Goal: Communication & Community: Answer question/provide support

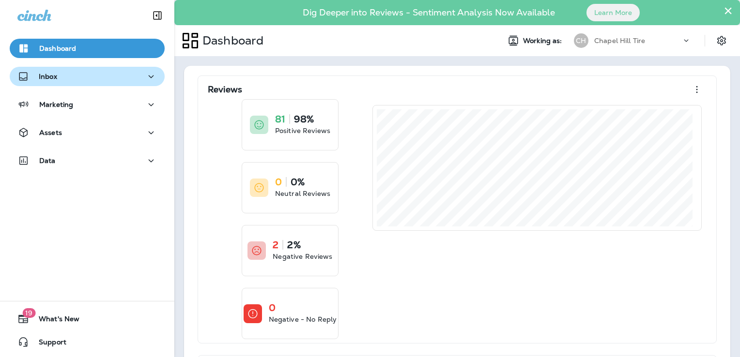
click at [51, 80] on div "Inbox" at bounding box center [37, 77] width 40 height 12
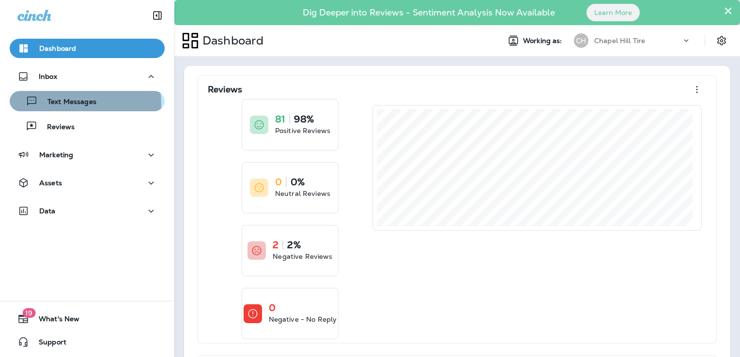
click at [71, 104] on p "Text Messages" at bounding box center [67, 102] width 59 height 9
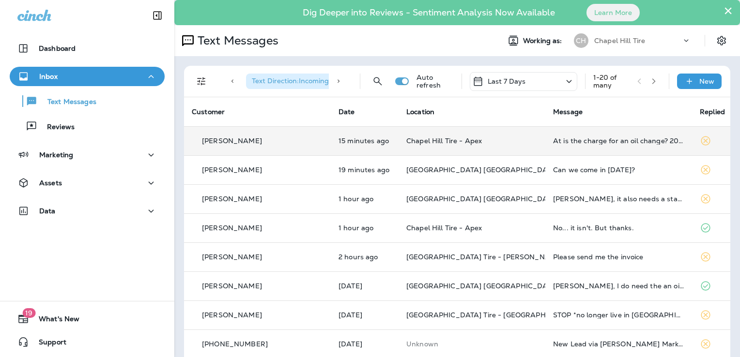
click at [546, 144] on td "At is the charge for an oil change? 2017 Nissan Murano" at bounding box center [618, 140] width 147 height 29
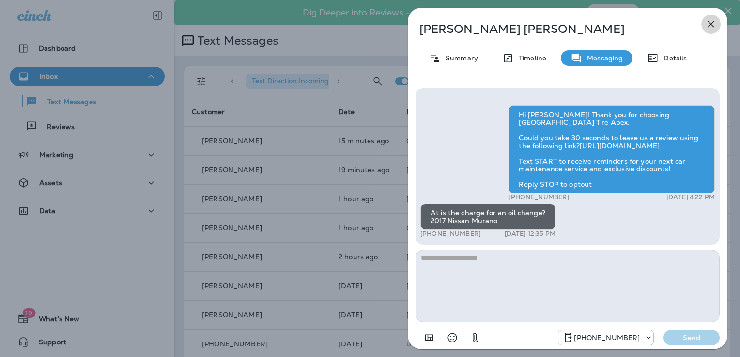
click at [712, 27] on icon "button" at bounding box center [711, 24] width 12 height 12
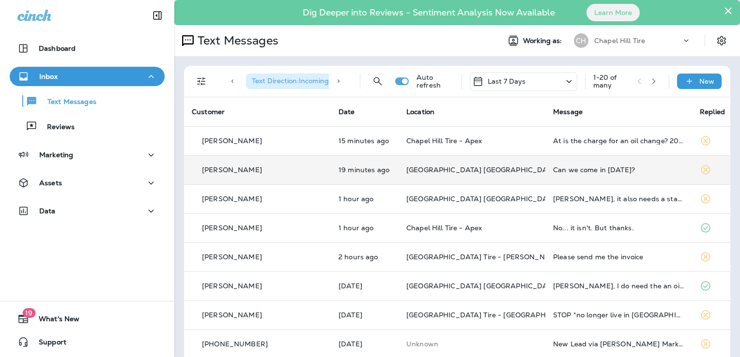
click at [652, 173] on div "Can we come in [DATE]?" at bounding box center [618, 170] width 131 height 8
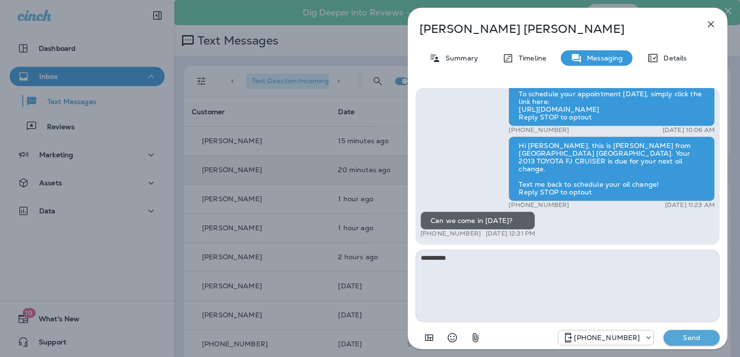
click at [452, 257] on textarea "*********" at bounding box center [568, 286] width 304 height 73
type textarea "**********"
click at [691, 337] on p "Send" at bounding box center [691, 338] width 41 height 9
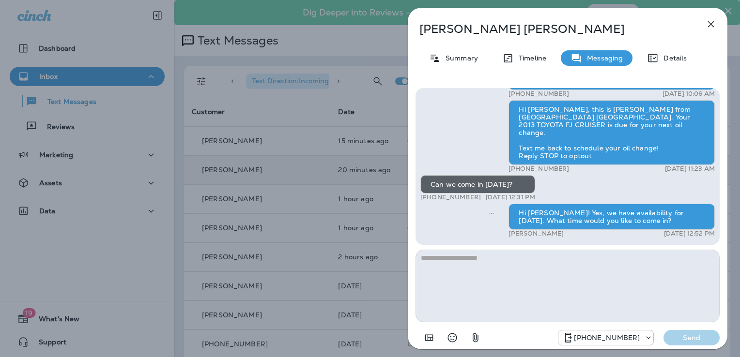
click at [707, 20] on icon "button" at bounding box center [711, 24] width 12 height 12
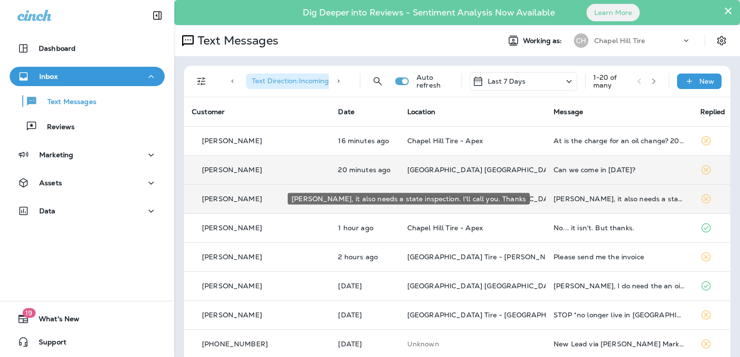
click at [589, 201] on div "[PERSON_NAME], it also needs a state inspection. I'll call you. Thanks" at bounding box center [619, 199] width 131 height 8
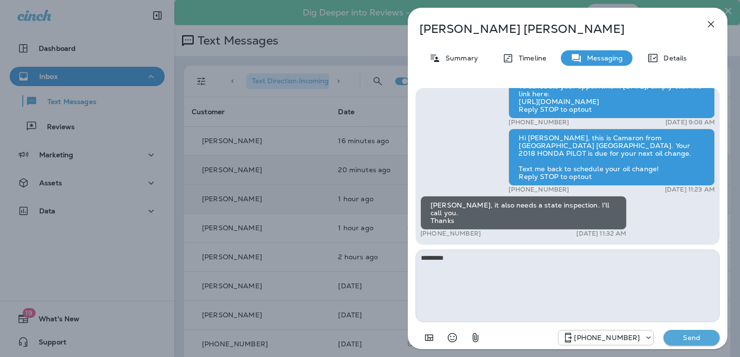
type textarea "**********"
drag, startPoint x: 460, startPoint y: 260, endPoint x: 420, endPoint y: 264, distance: 39.5
click at [420, 264] on textarea "**********" at bounding box center [568, 286] width 304 height 73
click at [662, 55] on p "Details" at bounding box center [673, 58] width 28 height 8
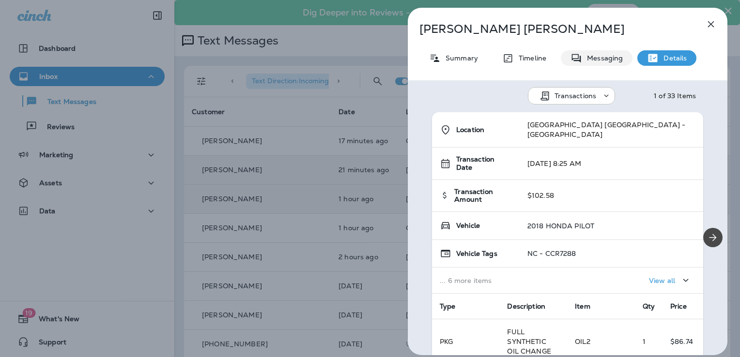
click at [589, 52] on div "Messaging" at bounding box center [597, 58] width 72 height 16
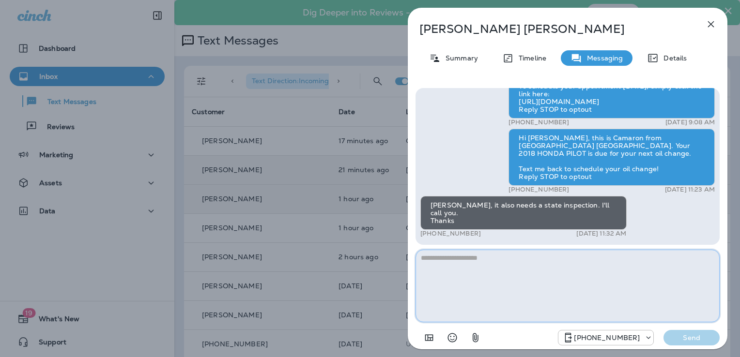
click at [634, 294] on textarea at bounding box center [568, 286] width 304 height 73
click at [710, 23] on icon "button" at bounding box center [711, 24] width 6 height 6
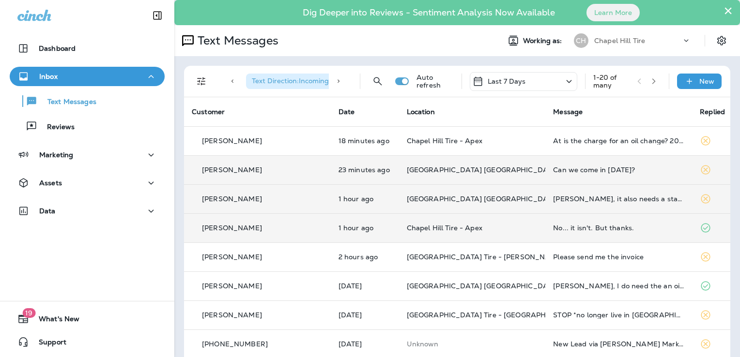
click at [599, 226] on div "No... it isn't. But thanks." at bounding box center [618, 228] width 131 height 8
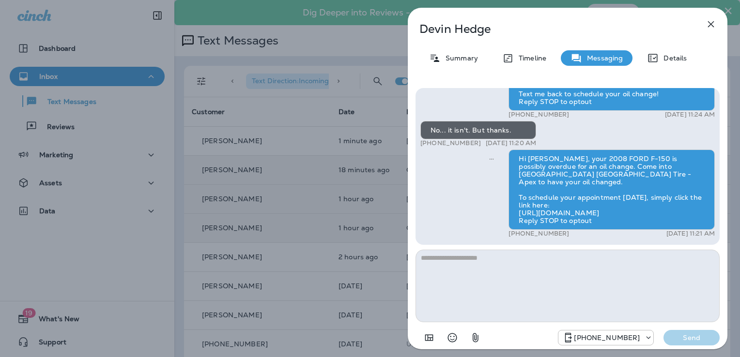
click at [711, 22] on icon "button" at bounding box center [711, 24] width 12 height 12
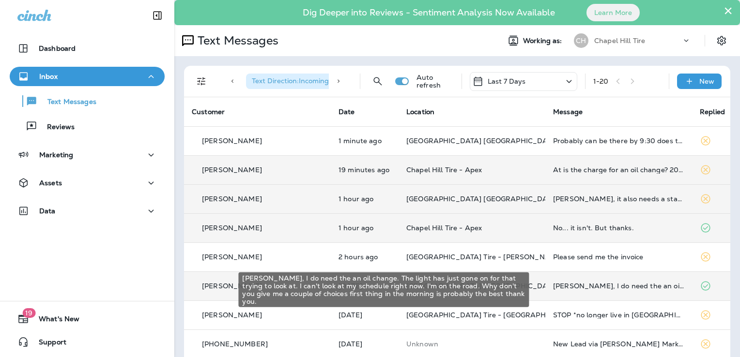
click at [647, 287] on div "[PERSON_NAME], I do need the an oil change. The light has just gone on for that…" at bounding box center [618, 286] width 131 height 8
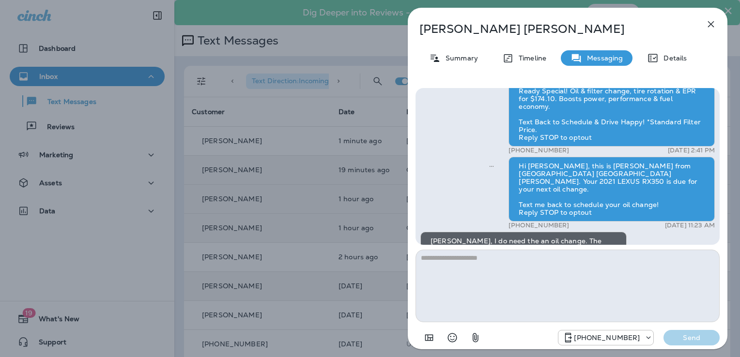
scroll to position [-97, 0]
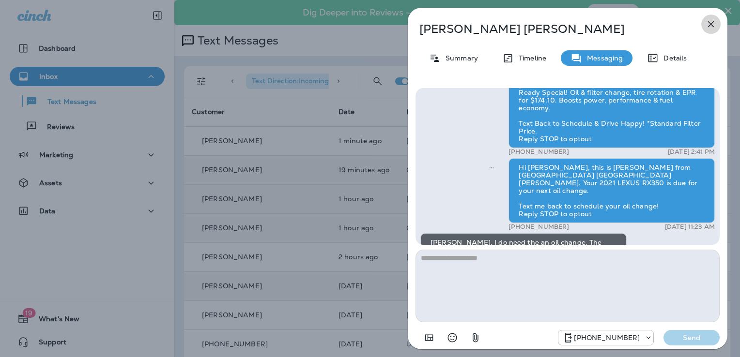
click at [714, 27] on icon "button" at bounding box center [711, 24] width 12 height 12
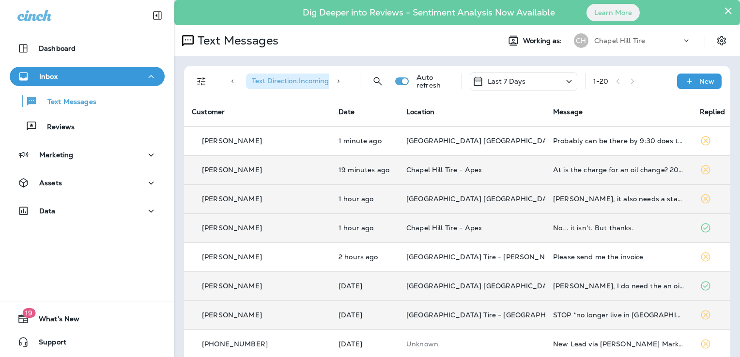
click at [588, 312] on div "STOP *no longer live in [GEOGRAPHIC_DATA]" at bounding box center [618, 315] width 131 height 8
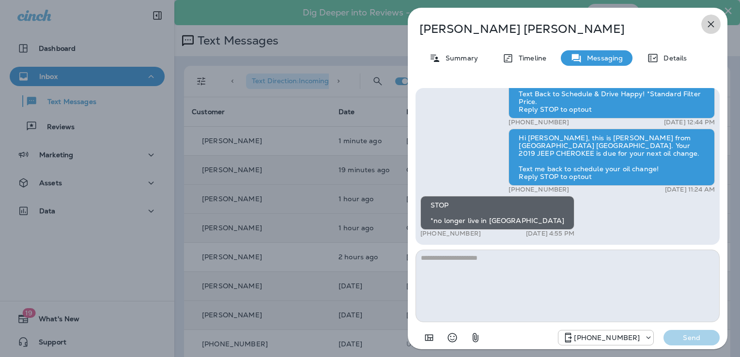
click at [711, 25] on icon "button" at bounding box center [711, 24] width 12 height 12
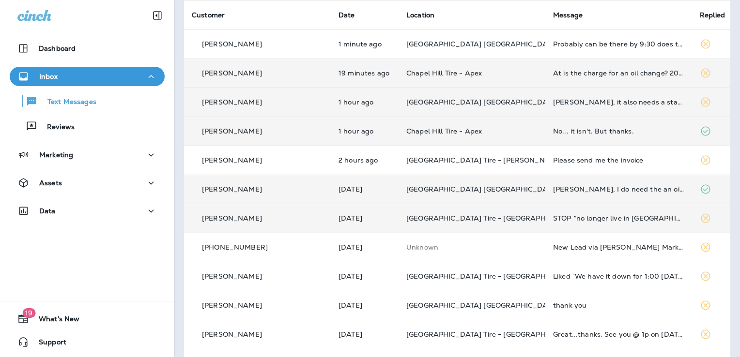
scroll to position [145, 0]
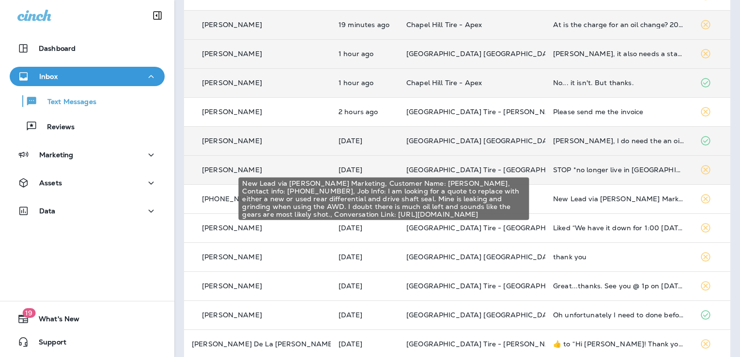
click at [583, 201] on div "New Lead via [PERSON_NAME] Marketing, Customer Name: [PERSON_NAME], Contact inf…" at bounding box center [618, 199] width 131 height 8
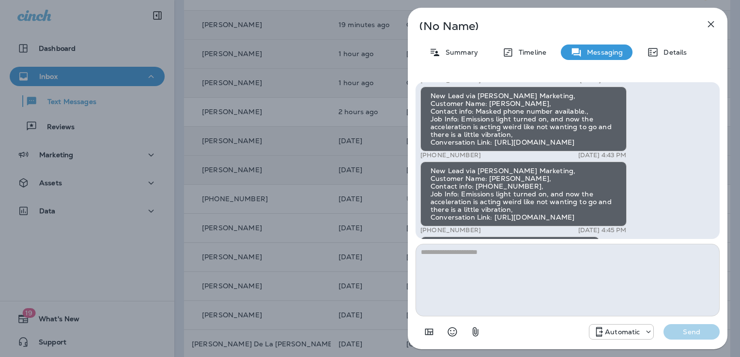
scroll to position [-581, 0]
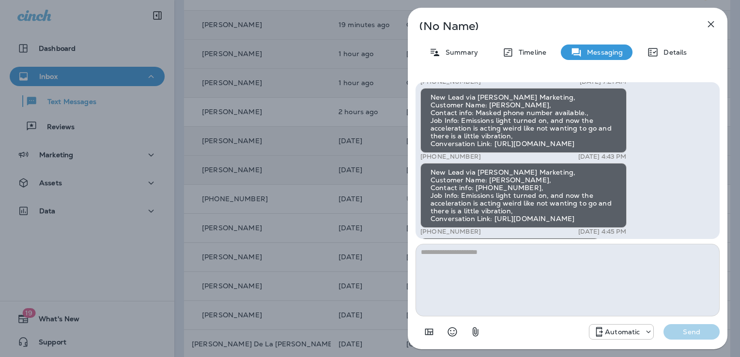
click at [712, 29] on icon "button" at bounding box center [711, 24] width 12 height 12
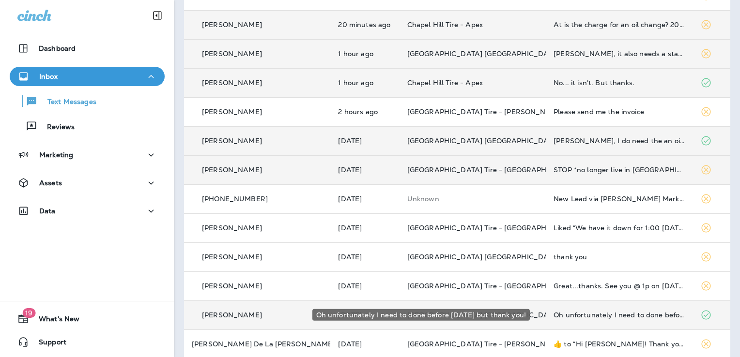
click at [594, 315] on div "Oh unfortunately I need to done before [DATE] but thank you!" at bounding box center [619, 315] width 131 height 8
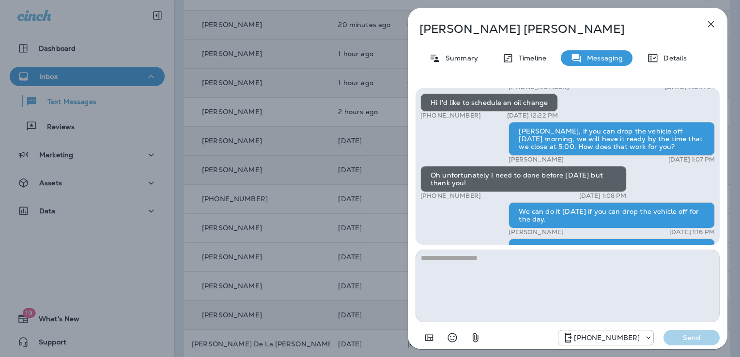
scroll to position [-48, 0]
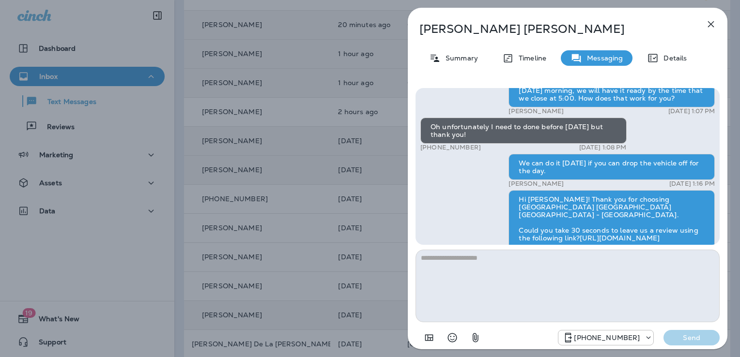
click at [709, 20] on icon "button" at bounding box center [711, 24] width 12 height 12
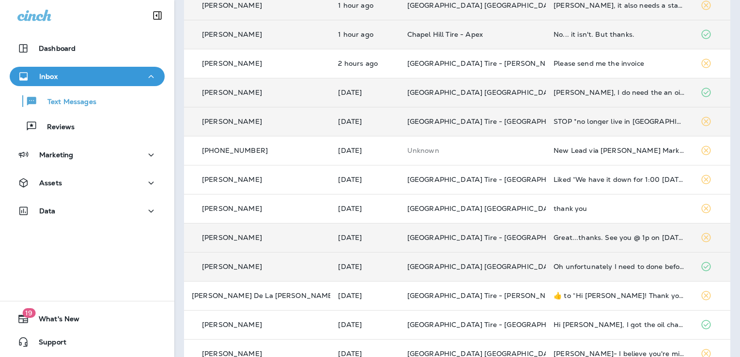
scroll to position [242, 0]
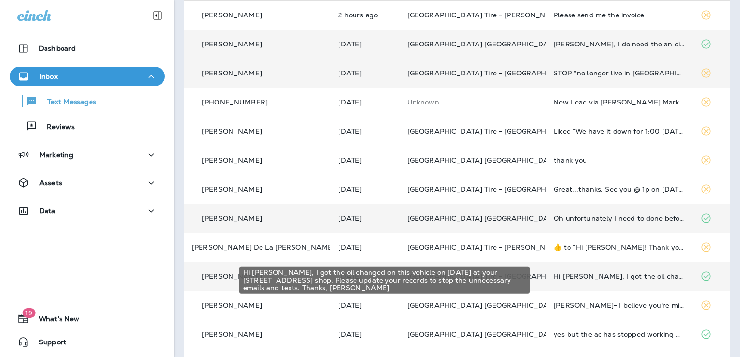
click at [586, 279] on div "Hi [PERSON_NAME], I got the oil changed on this vehicle on [DATE] at your [STRE…" at bounding box center [619, 277] width 131 height 8
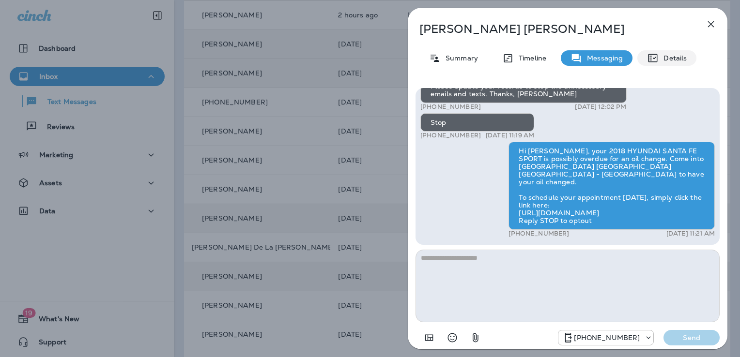
click at [675, 57] on p "Details" at bounding box center [673, 58] width 28 height 8
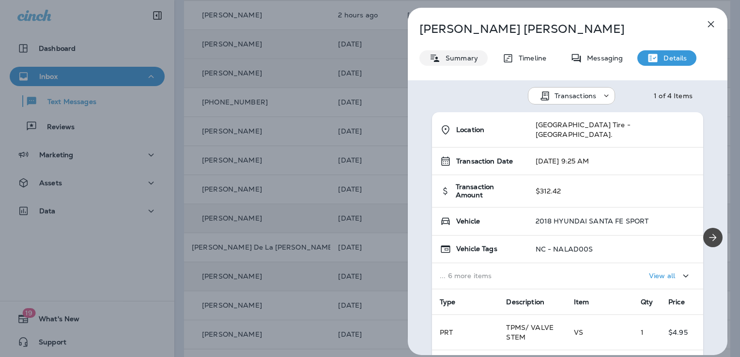
click at [469, 61] on p "Summary" at bounding box center [459, 58] width 37 height 8
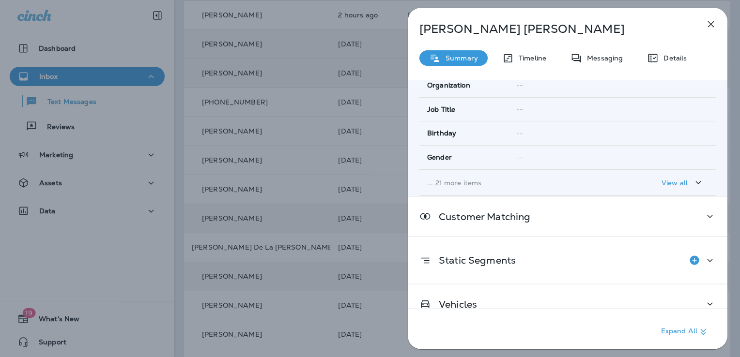
scroll to position [190, 0]
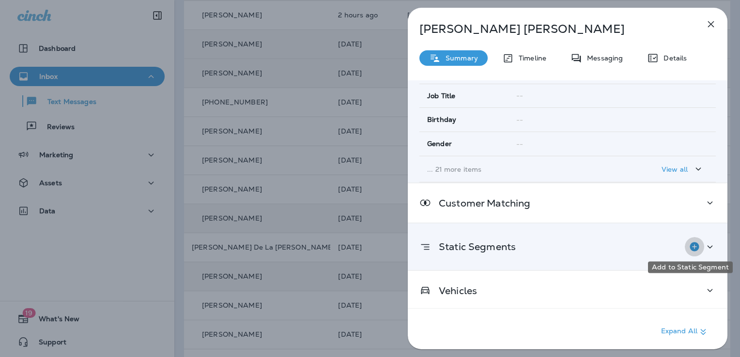
click at [690, 246] on icon "Add to Static Segment" at bounding box center [694, 246] width 9 height 9
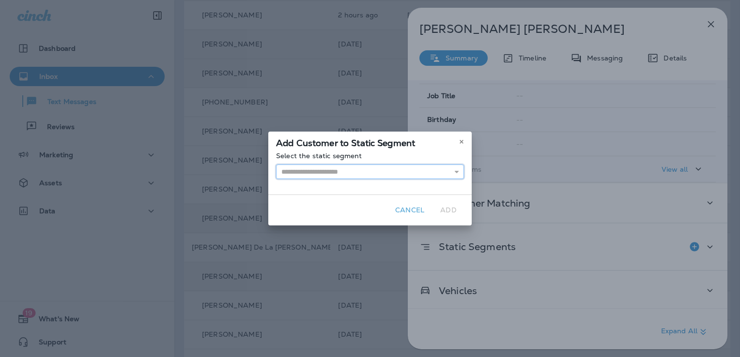
click at [300, 168] on input "text" at bounding box center [370, 172] width 188 height 15
type input "**********"
click at [312, 187] on div "**********" at bounding box center [369, 173] width 203 height 43
click at [451, 212] on button "Add" at bounding box center [448, 210] width 31 height 15
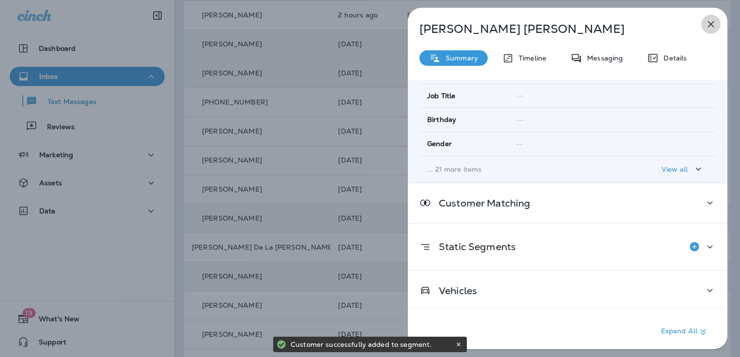
click at [709, 26] on icon "button" at bounding box center [711, 24] width 12 height 12
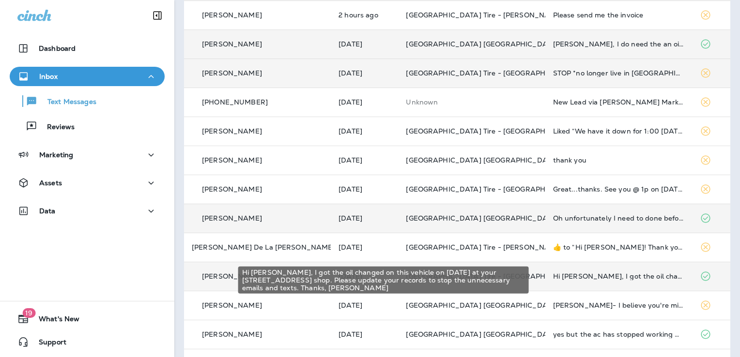
click at [607, 275] on div "Hi [PERSON_NAME], I got the oil changed on this vehicle on [DATE] at your [STRE…" at bounding box center [618, 277] width 131 height 8
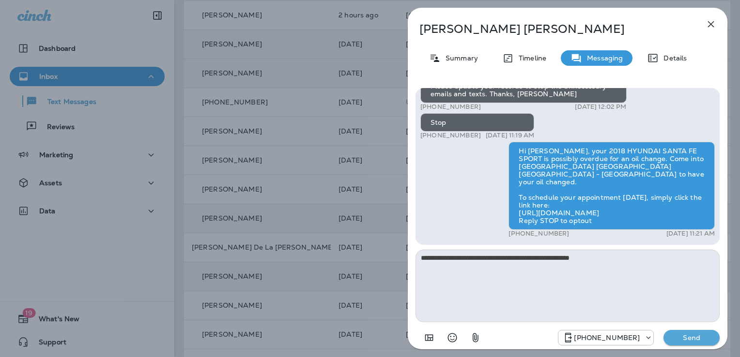
type textarea "**********"
click at [686, 339] on p "Send" at bounding box center [691, 338] width 41 height 9
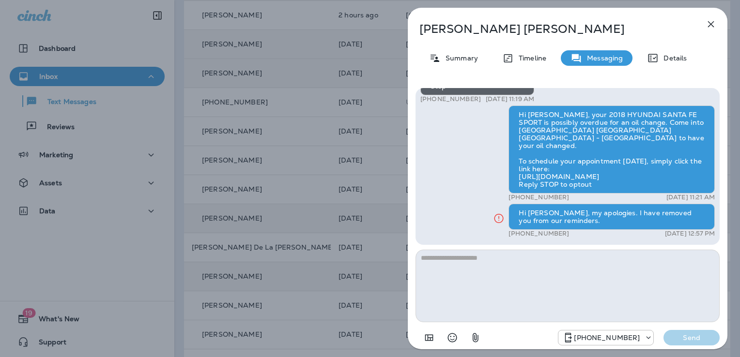
click at [707, 24] on icon "button" at bounding box center [711, 24] width 12 height 12
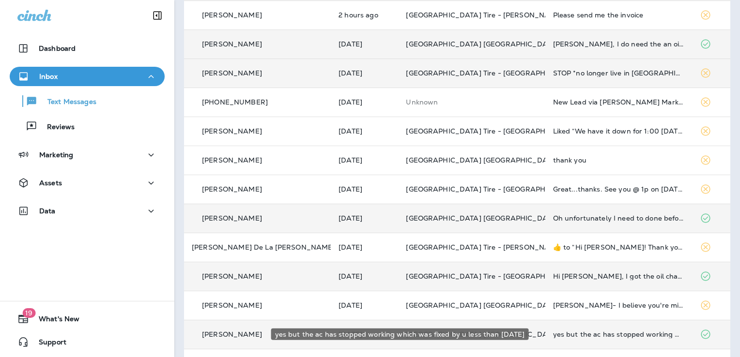
click at [593, 335] on div "yes but the ac has stopped working which was fixed by u less than [DATE]" at bounding box center [618, 335] width 131 height 8
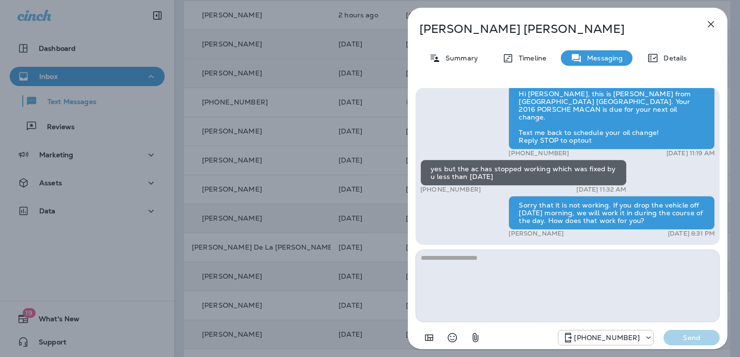
click at [711, 25] on icon "button" at bounding box center [711, 24] width 12 height 12
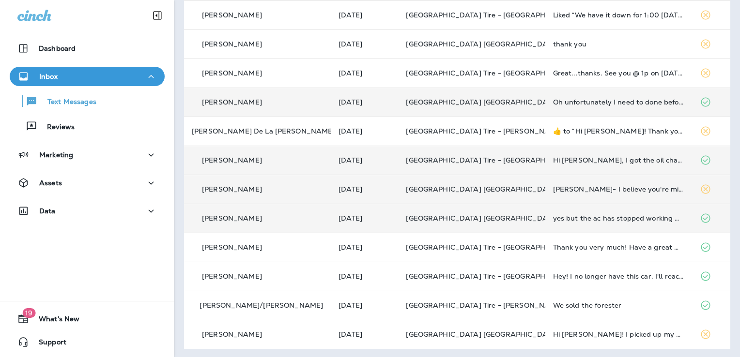
scroll to position [360, 0]
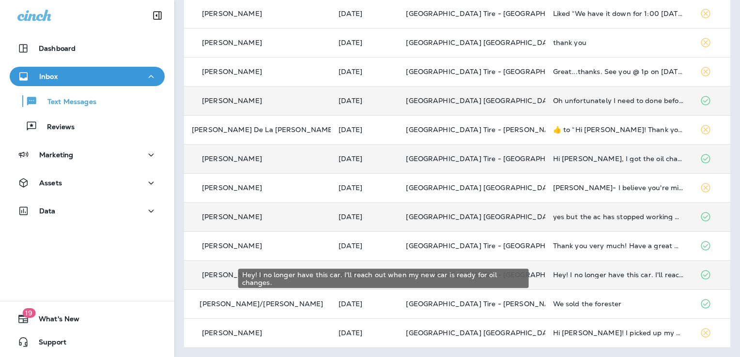
click at [553, 276] on div "Hey! I no longer have this car. I'll reach out when my new car is ready for oil…" at bounding box center [618, 275] width 131 height 8
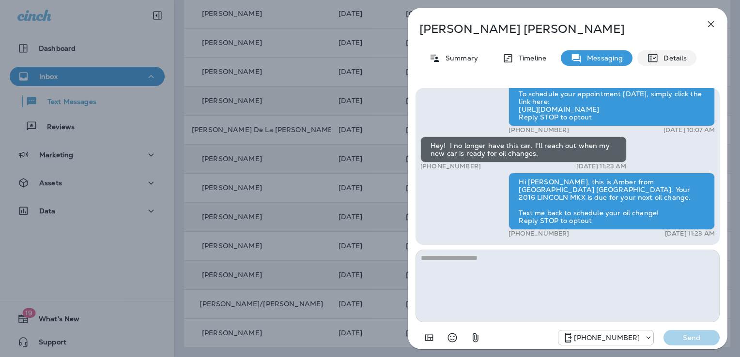
click at [659, 62] on div "Details" at bounding box center [666, 58] width 59 height 16
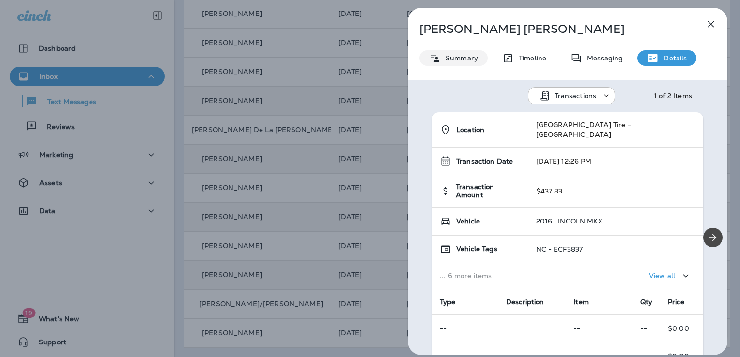
click at [450, 61] on p "Summary" at bounding box center [459, 58] width 37 height 8
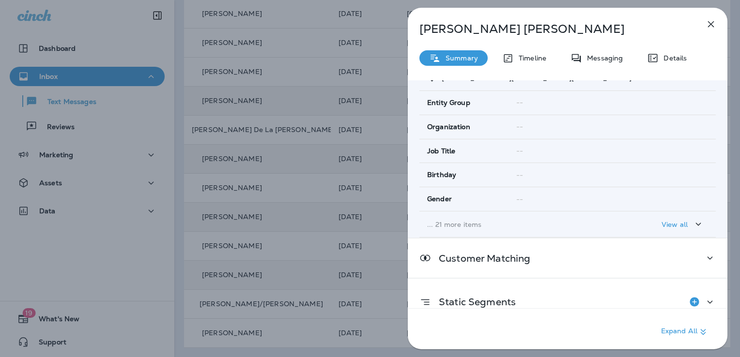
scroll to position [190, 0]
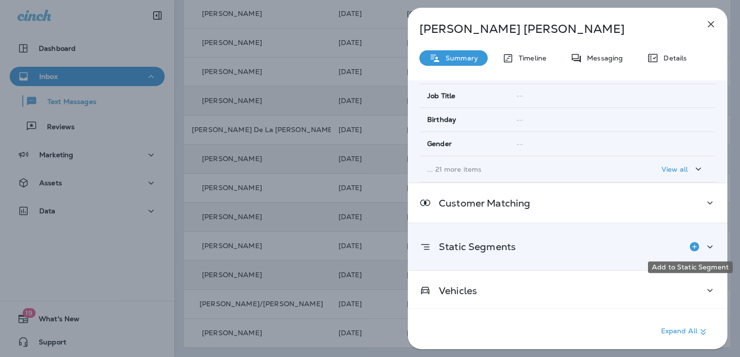
click at [689, 245] on icon "Add to Static Segment" at bounding box center [695, 247] width 12 height 12
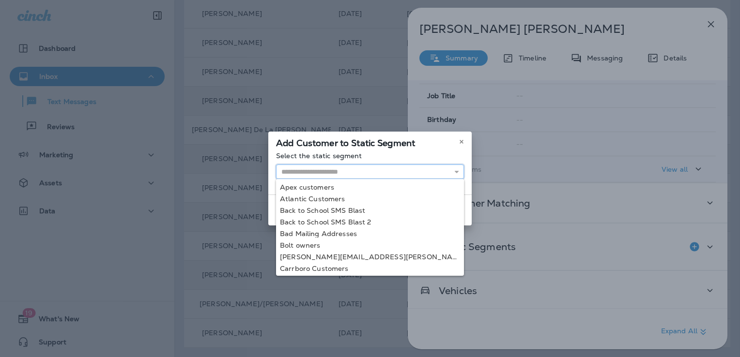
click at [321, 174] on input "text" at bounding box center [370, 172] width 188 height 15
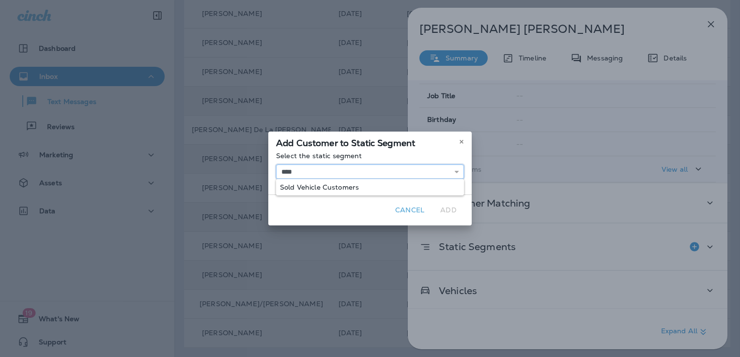
type input "**********"
click at [318, 188] on div "**********" at bounding box center [369, 173] width 203 height 43
click at [452, 210] on button "Add" at bounding box center [448, 210] width 31 height 15
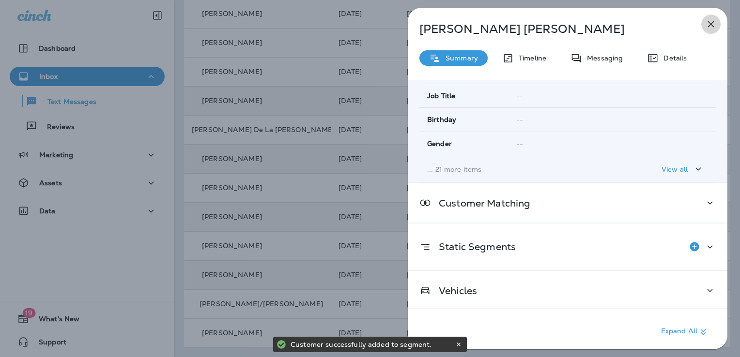
click at [710, 26] on icon "button" at bounding box center [711, 24] width 12 height 12
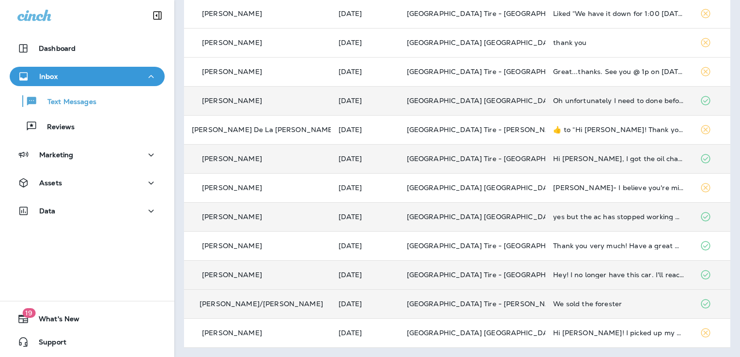
click at [553, 305] on div "We sold the forester" at bounding box center [618, 304] width 131 height 8
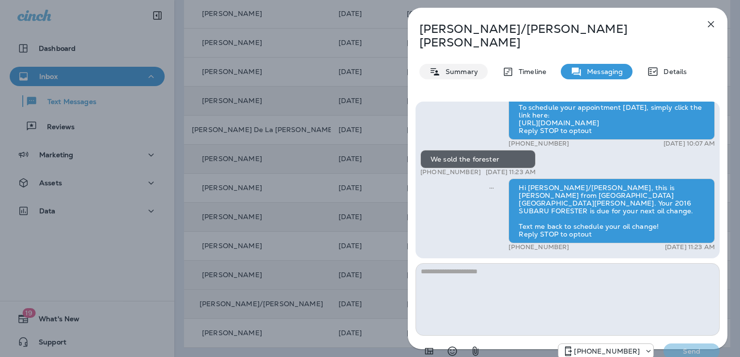
click at [462, 68] on p "Summary" at bounding box center [459, 72] width 37 height 8
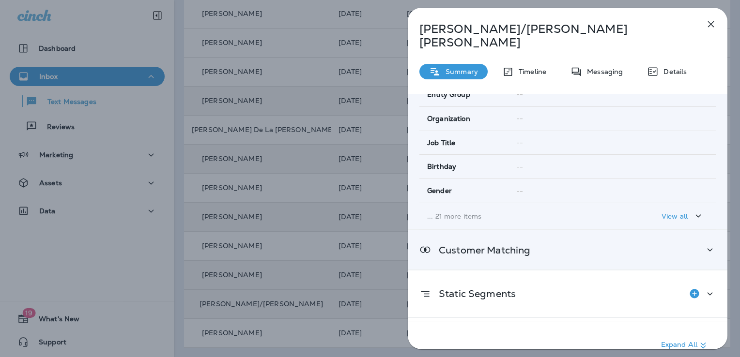
scroll to position [190, 0]
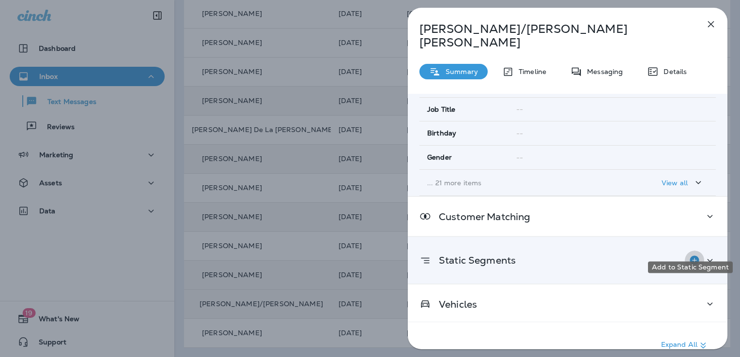
click at [691, 256] on icon "Add to Static Segment" at bounding box center [694, 260] width 9 height 9
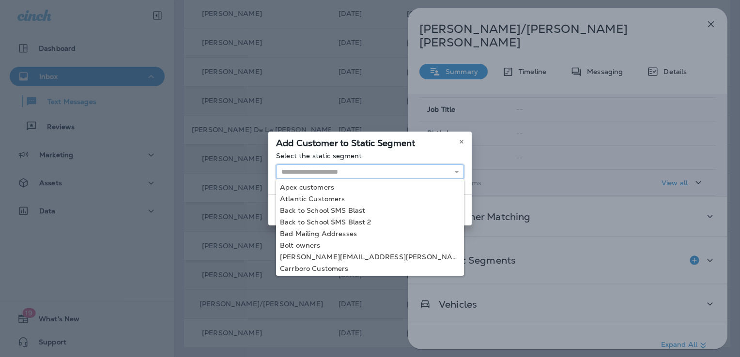
click at [344, 175] on input "text" at bounding box center [370, 172] width 188 height 15
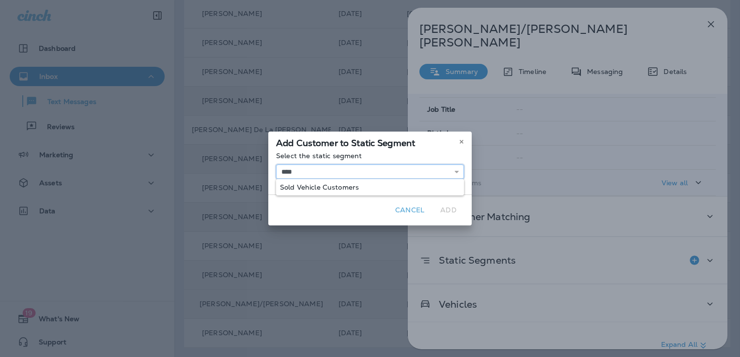
type input "**********"
click at [341, 184] on div "**********" at bounding box center [369, 173] width 203 height 43
click at [448, 208] on button "Add" at bounding box center [448, 210] width 31 height 15
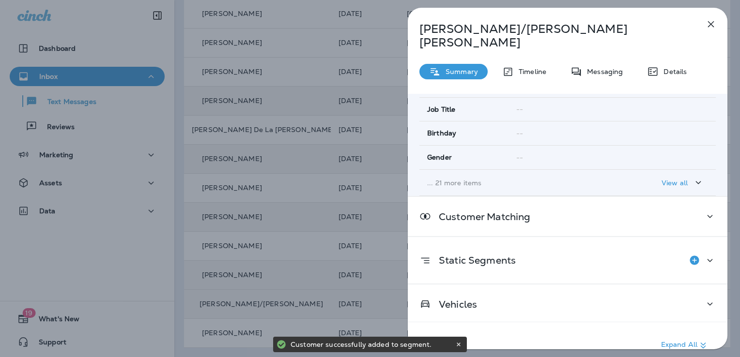
click at [710, 27] on icon "button" at bounding box center [711, 24] width 12 height 12
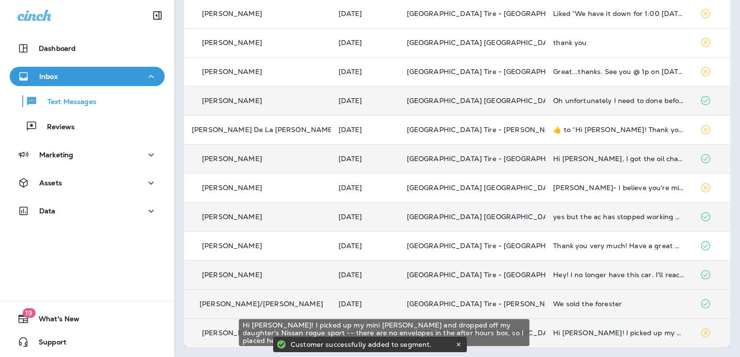
click at [580, 334] on div "Hi [PERSON_NAME]! I picked up my mini [PERSON_NAME] and dropped off my daughter…" at bounding box center [618, 333] width 131 height 8
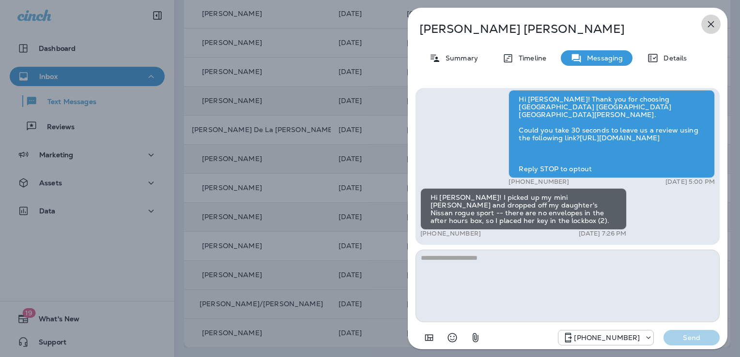
click at [711, 26] on icon "button" at bounding box center [711, 24] width 12 height 12
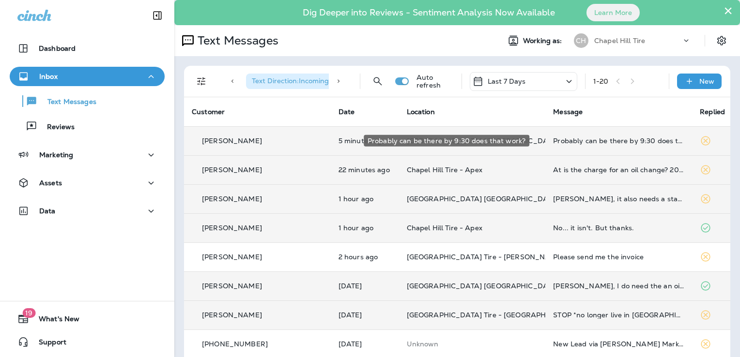
click at [553, 142] on div "Probably can be there by 9:30 does that work?" at bounding box center [618, 141] width 131 height 8
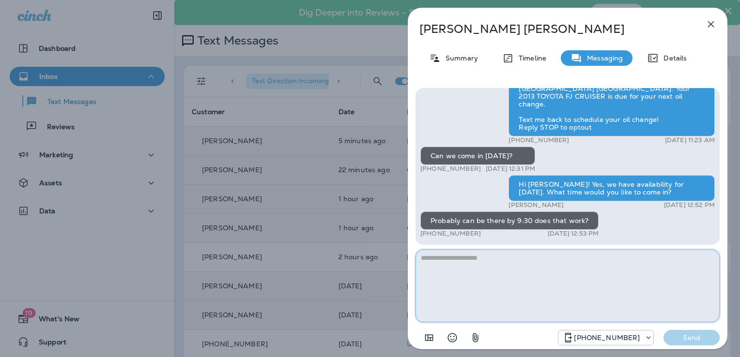
click at [466, 262] on textarea at bounding box center [568, 286] width 304 height 73
click at [500, 261] on textarea "**********" at bounding box center [568, 286] width 304 height 73
click at [609, 258] on textarea "**********" at bounding box center [568, 286] width 304 height 73
type textarea "**********"
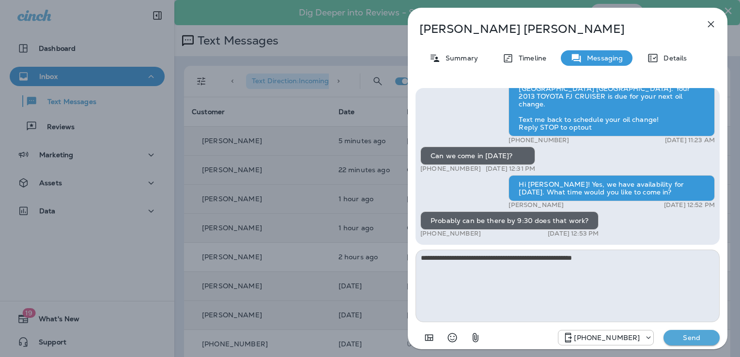
click at [690, 334] on p "Send" at bounding box center [691, 338] width 41 height 9
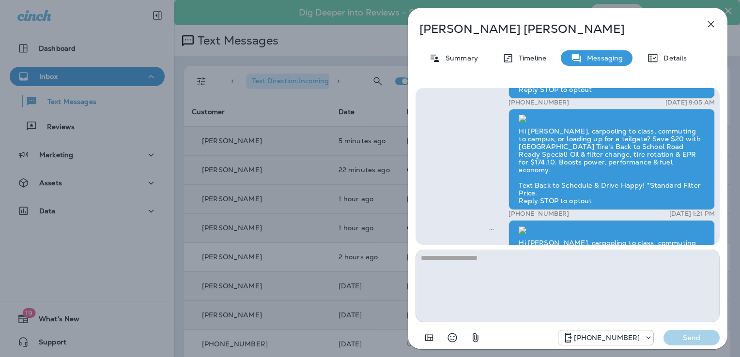
scroll to position [-484, 0]
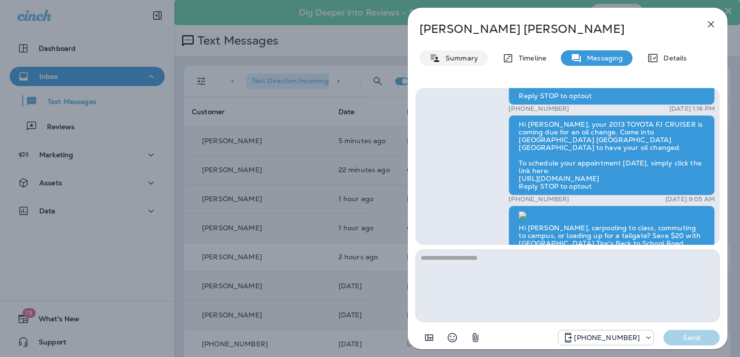
click at [475, 59] on p "Summary" at bounding box center [459, 58] width 37 height 8
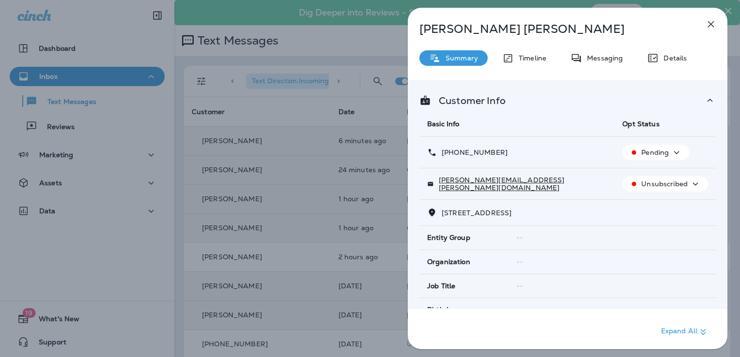
drag, startPoint x: 502, startPoint y: 152, endPoint x: 450, endPoint y: 154, distance: 52.8
click at [450, 154] on div "[PHONE_NUMBER]" at bounding box center [517, 153] width 180 height 10
copy p "[PHONE_NUMBER]"
click at [654, 61] on icon at bounding box center [653, 58] width 12 height 12
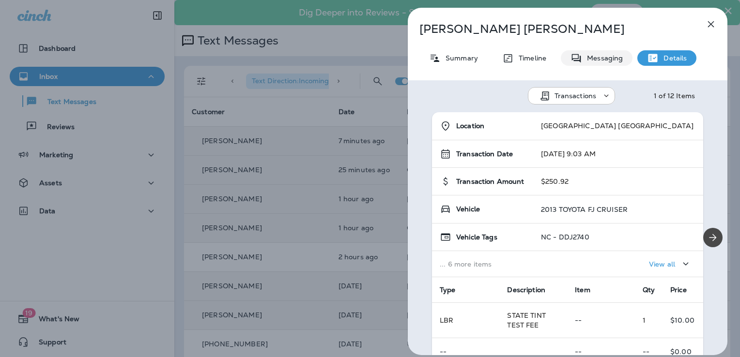
click at [606, 62] on p "Messaging" at bounding box center [602, 58] width 41 height 8
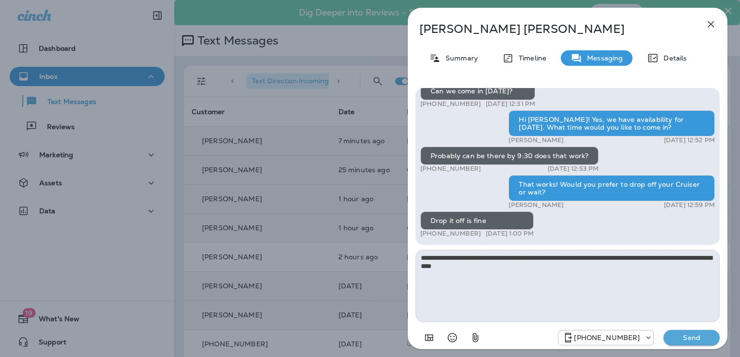
type textarea "**********"
click at [701, 340] on p "Send" at bounding box center [691, 338] width 41 height 9
